Goal: Information Seeking & Learning: Learn about a topic

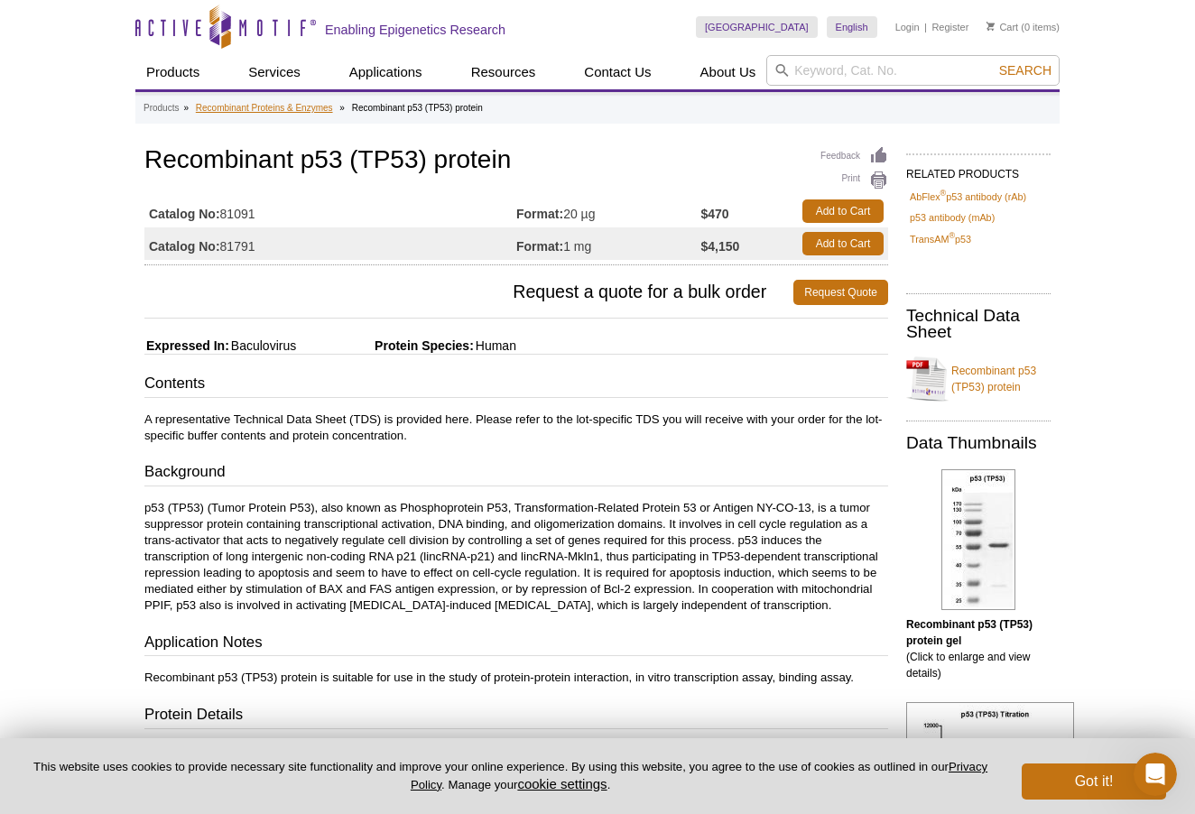
click at [320, 105] on link "Recombinant Proteins & Enzymes" at bounding box center [264, 108] width 137 height 16
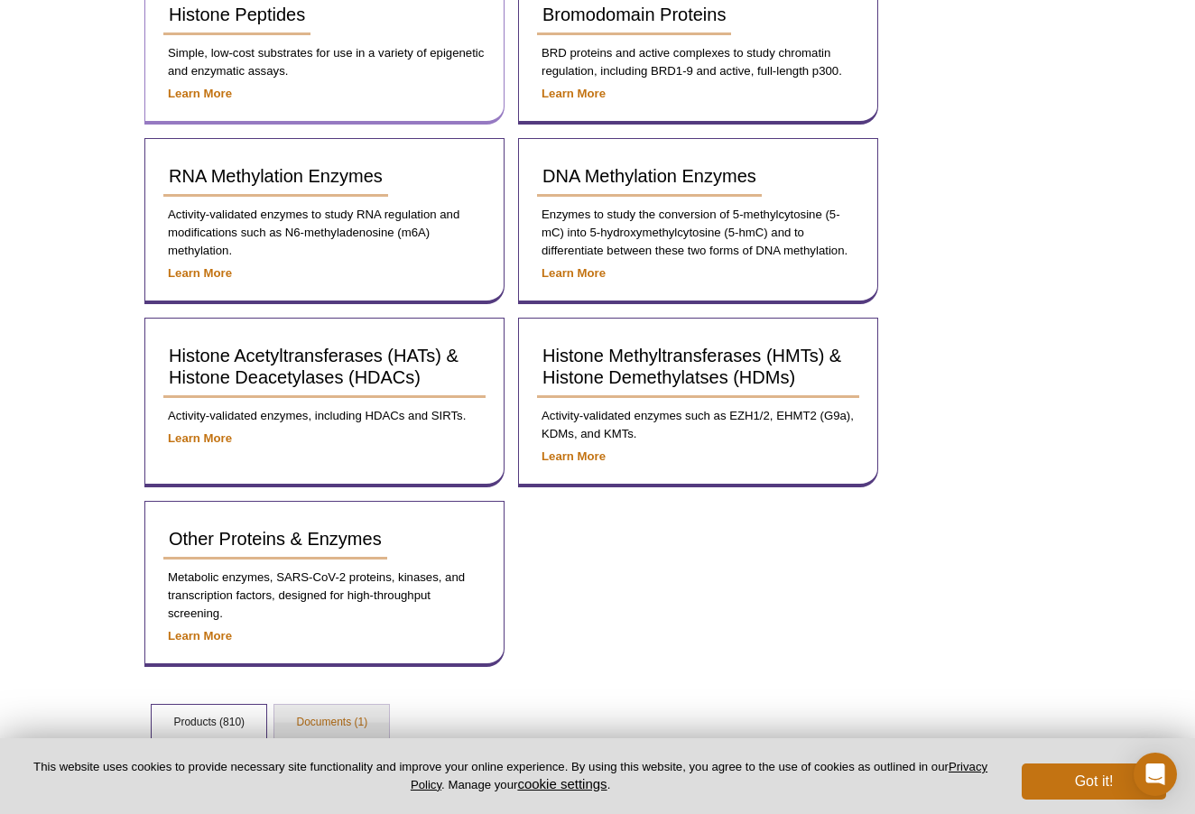
scroll to position [580, 0]
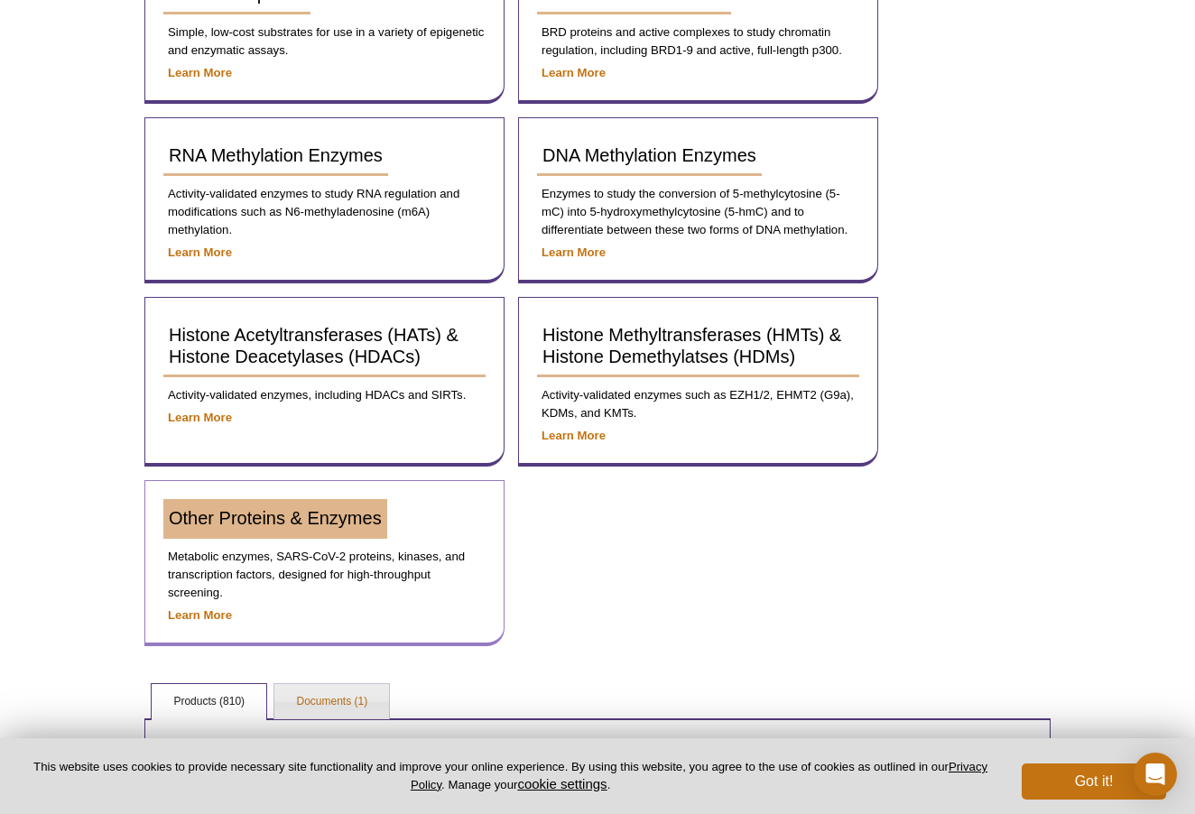
click at [297, 513] on span "Other Proteins & Enzymes" at bounding box center [275, 518] width 213 height 20
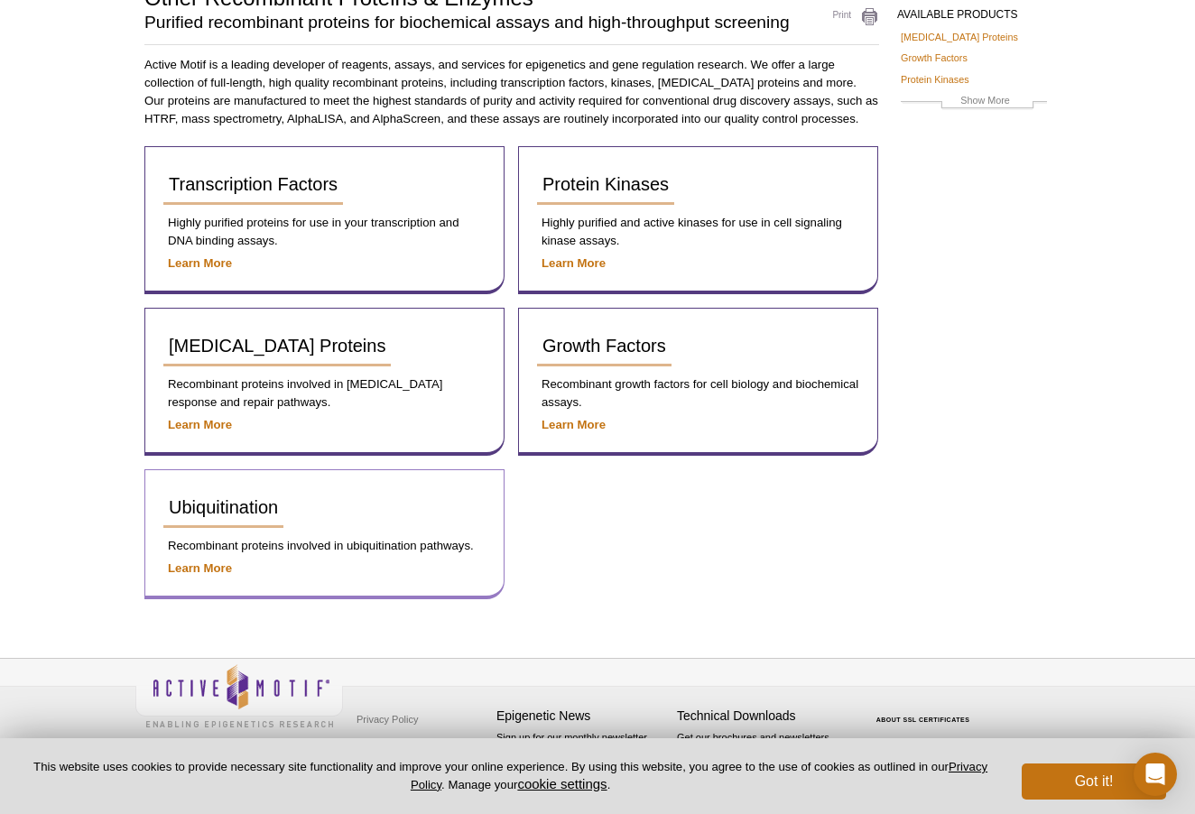
scroll to position [156, 0]
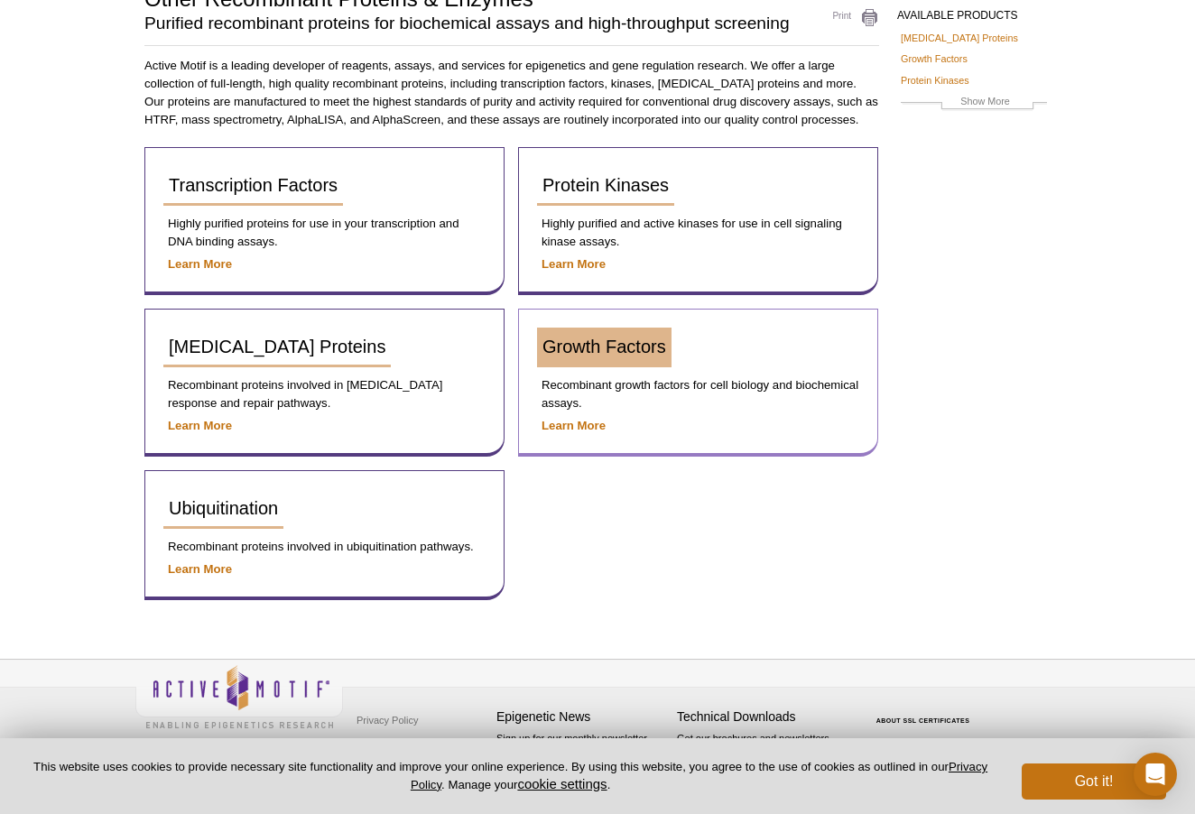
click at [561, 357] on link "Growth Factors" at bounding box center [604, 348] width 134 height 40
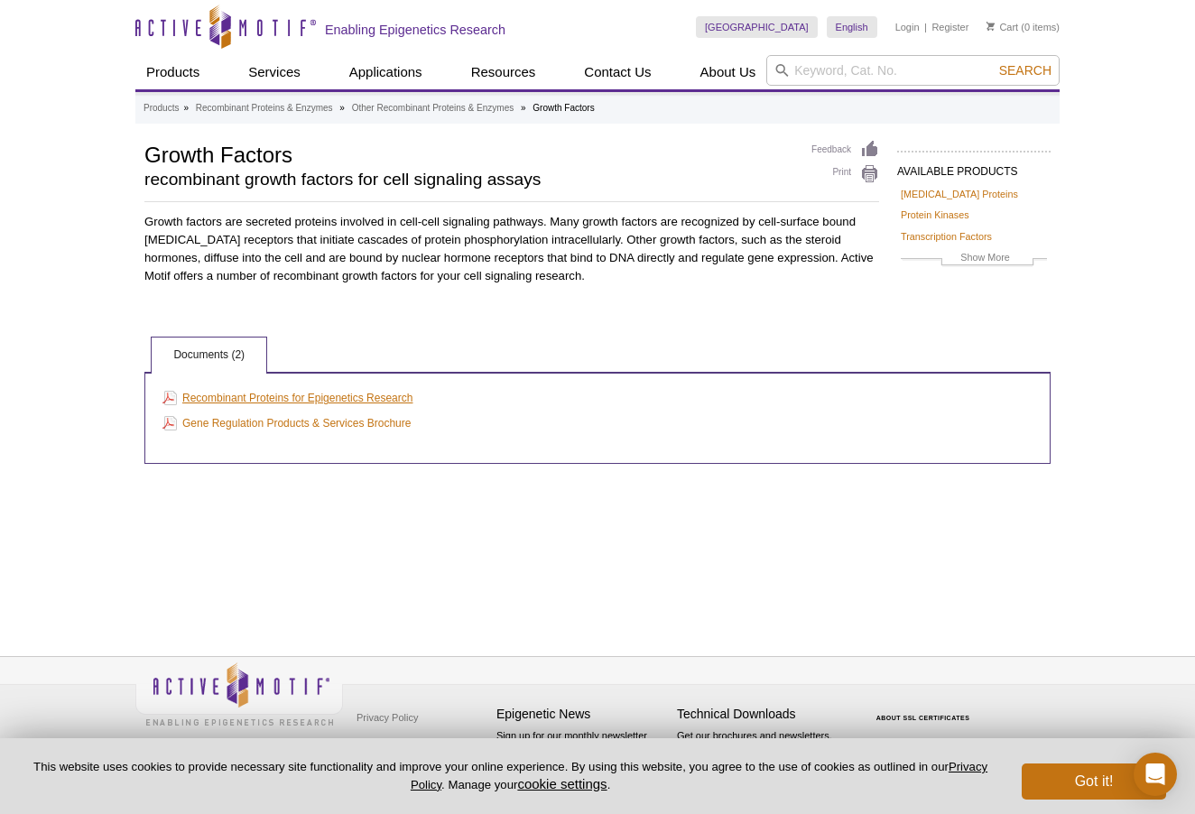
click at [405, 399] on link "Recombinant Proteins for Epigenetics Research" at bounding box center [287, 398] width 250 height 20
